Goal: Navigation & Orientation: Find specific page/section

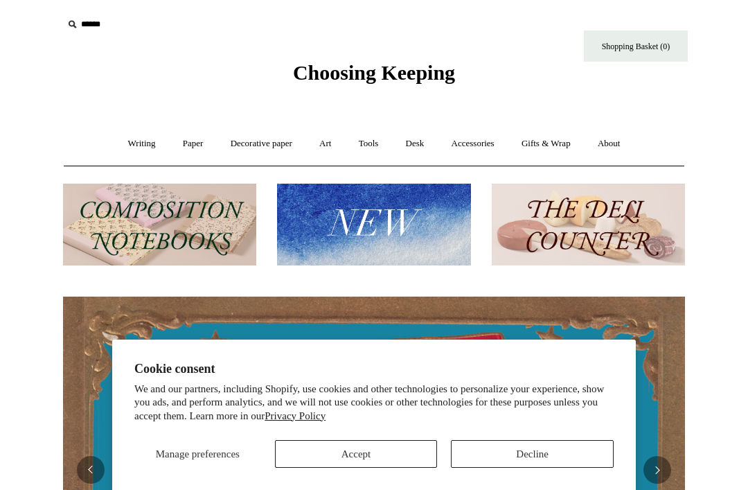
click at [378, 459] on button "Accept" at bounding box center [356, 454] width 163 height 28
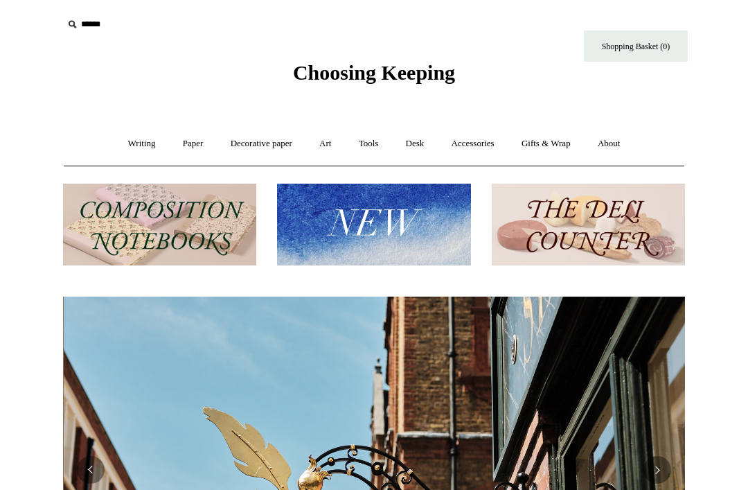
click at [557, 143] on link "Gifts & Wrap +" at bounding box center [546, 143] width 74 height 37
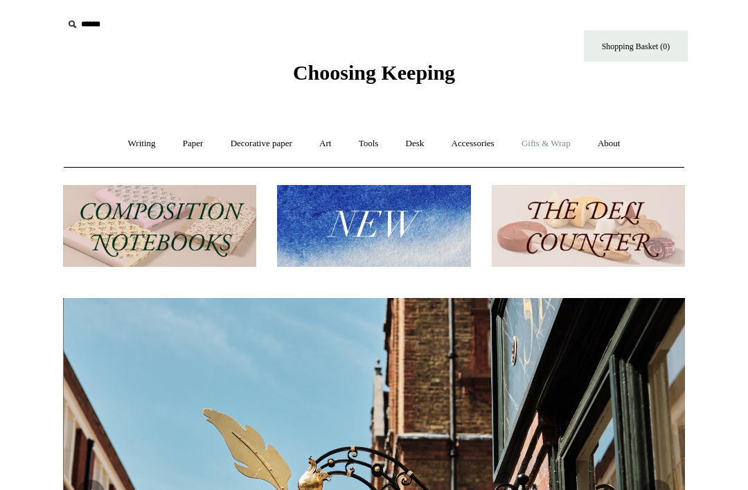
scroll to position [0, 622]
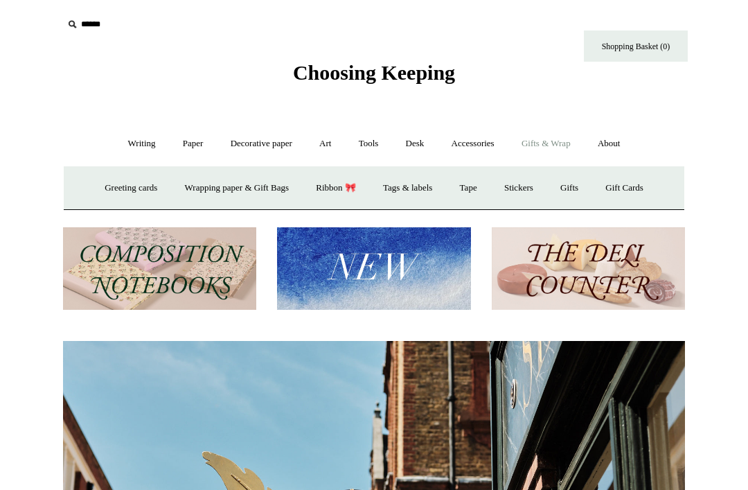
click at [123, 188] on link "Greeting cards +" at bounding box center [131, 188] width 78 height 37
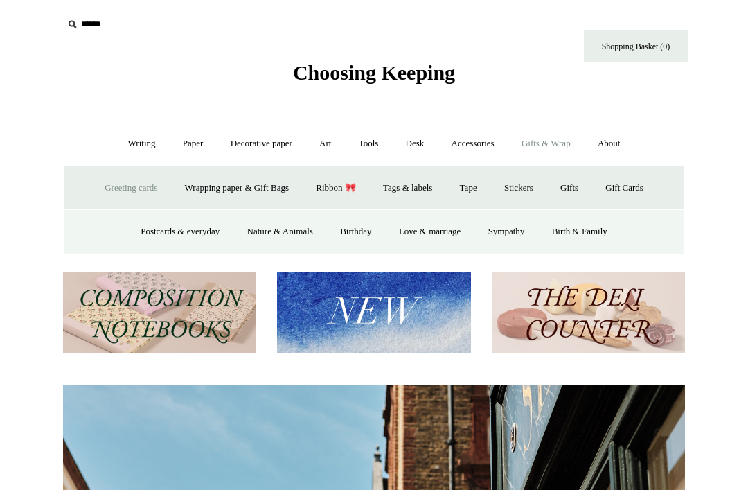
click at [360, 227] on link "Birthday" at bounding box center [356, 231] width 57 height 37
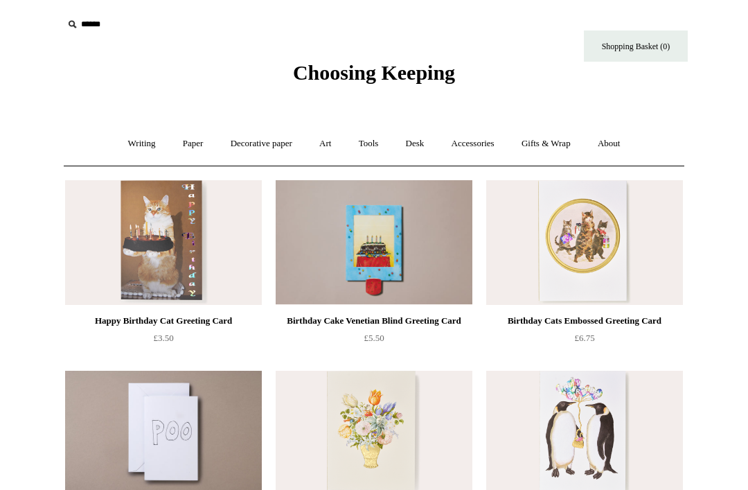
click at [564, 148] on link "Gifts & Wrap +" at bounding box center [546, 143] width 74 height 37
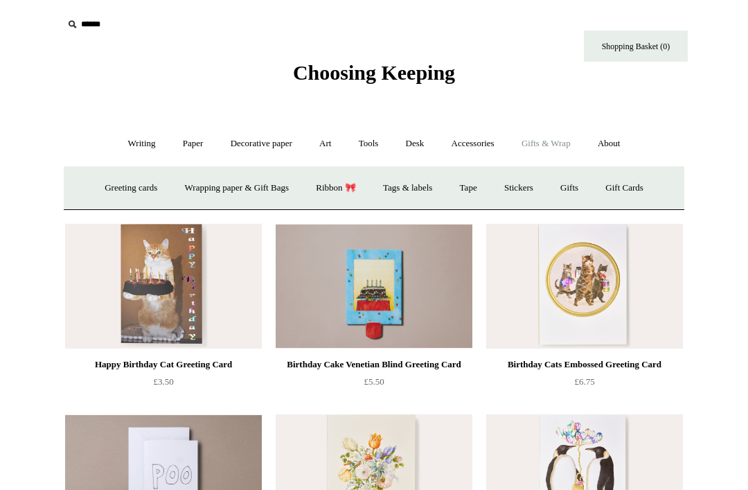
click at [493, 144] on link "Accessories +" at bounding box center [473, 143] width 68 height 37
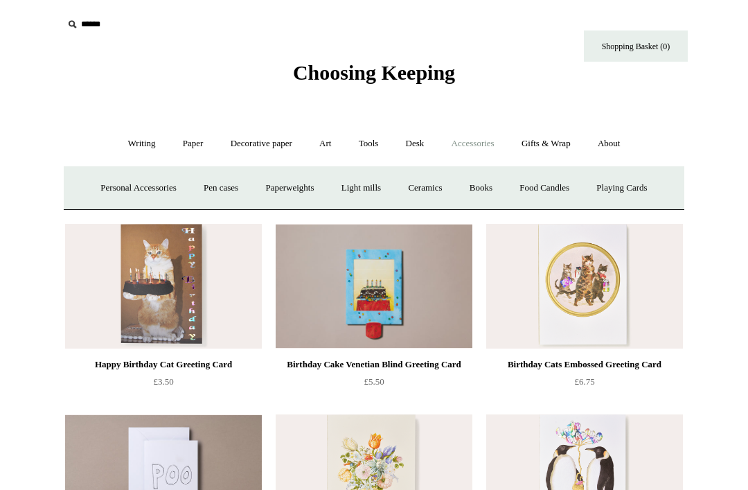
click at [576, 152] on link "Gifts & Wrap +" at bounding box center [546, 143] width 74 height 37
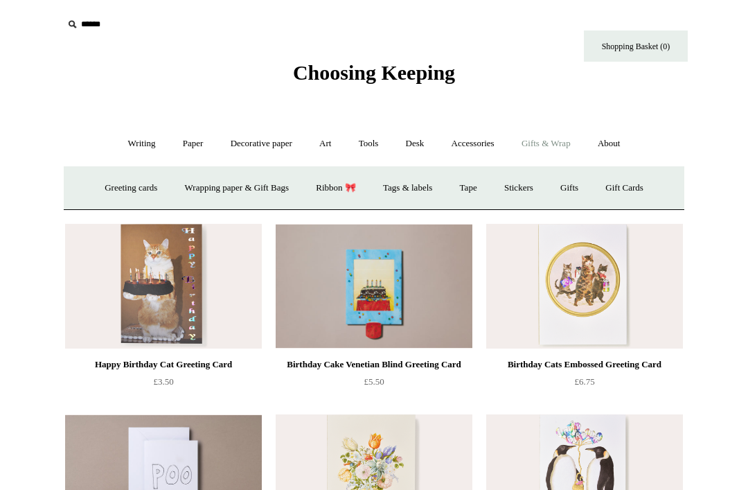
click at [256, 185] on link "Wrapping paper & Gift Bags" at bounding box center [236, 188] width 129 height 37
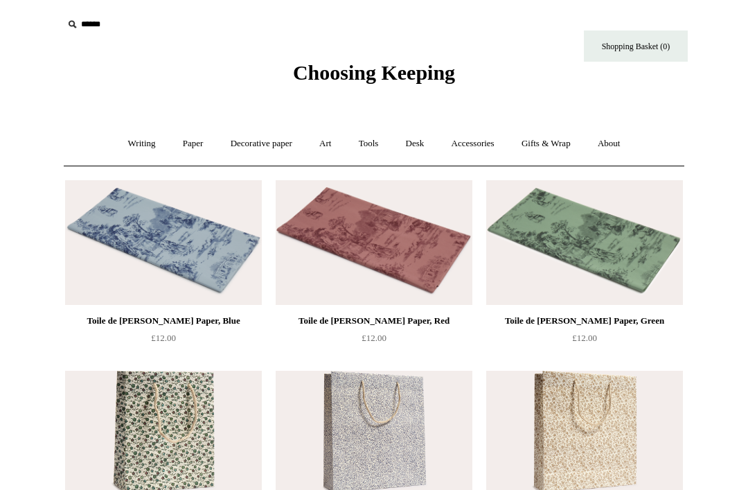
click at [478, 152] on link "Accessories +" at bounding box center [473, 143] width 68 height 37
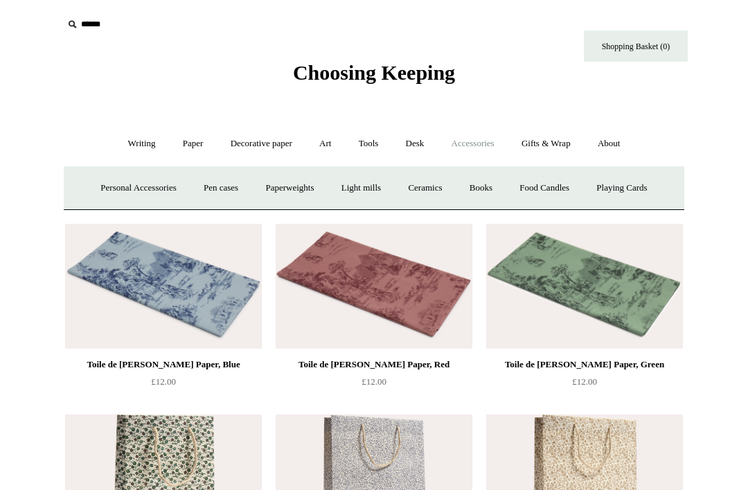
click at [157, 199] on link "Personal Accessories +" at bounding box center [138, 188] width 100 height 37
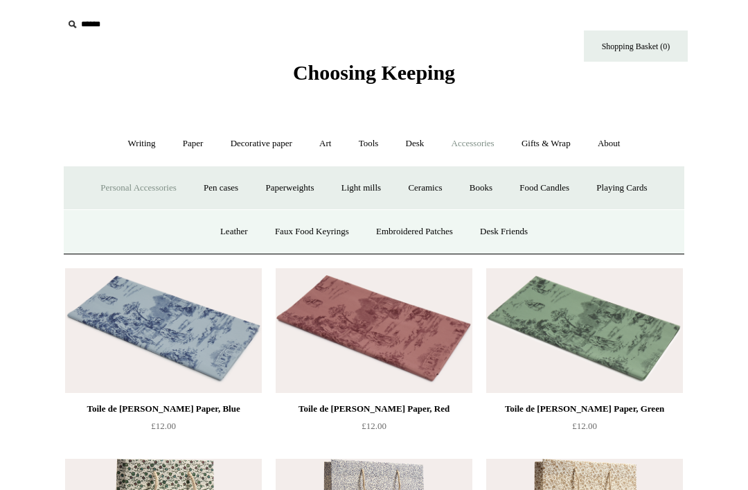
click at [139, 148] on link "Writing +" at bounding box center [142, 143] width 53 height 37
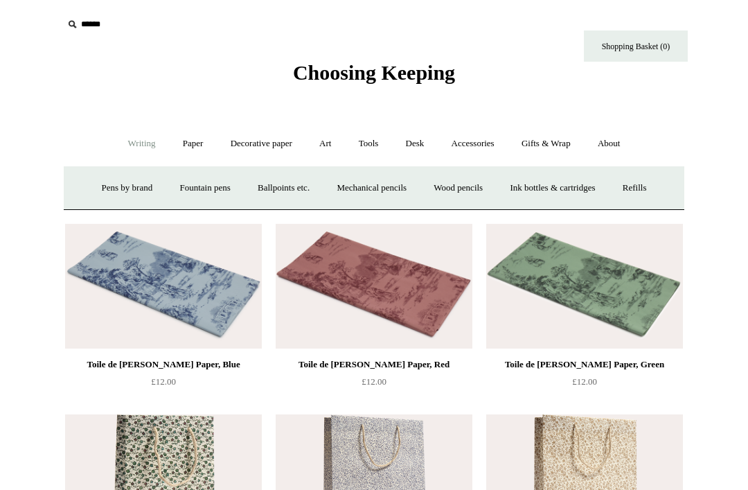
click at [198, 148] on link "Paper +" at bounding box center [193, 143] width 46 height 37
click at [290, 150] on link "Decorative paper +" at bounding box center [261, 143] width 87 height 37
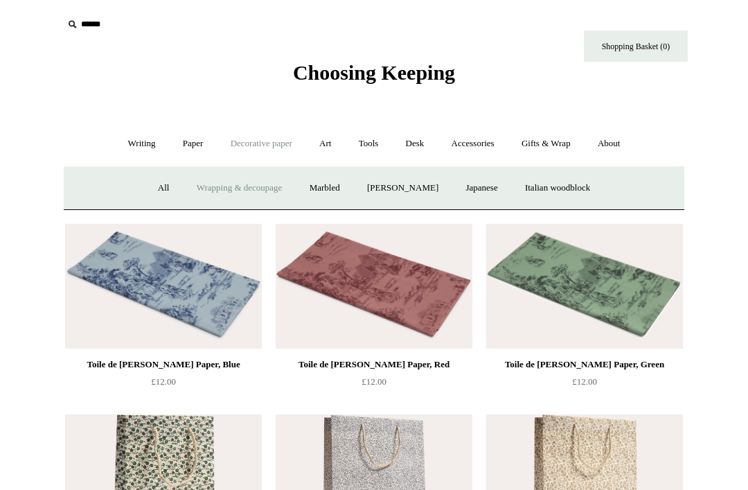
click at [154, 191] on link "All" at bounding box center [163, 188] width 37 height 37
